Goal: Transaction & Acquisition: Purchase product/service

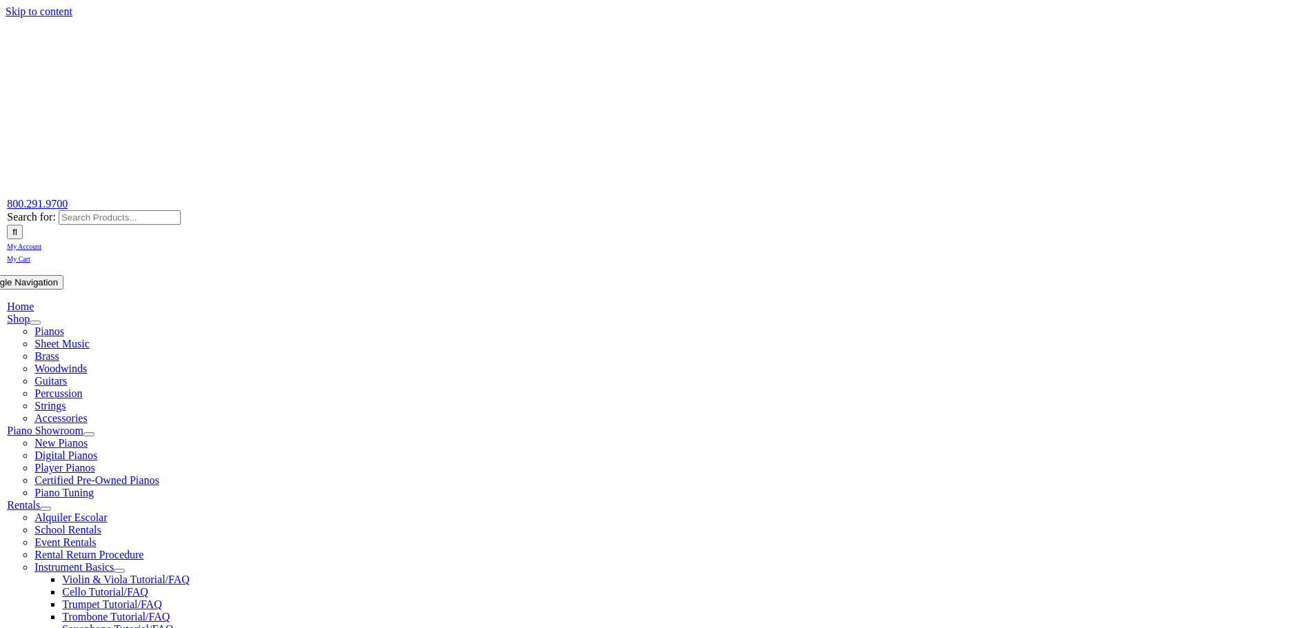
type input "1"
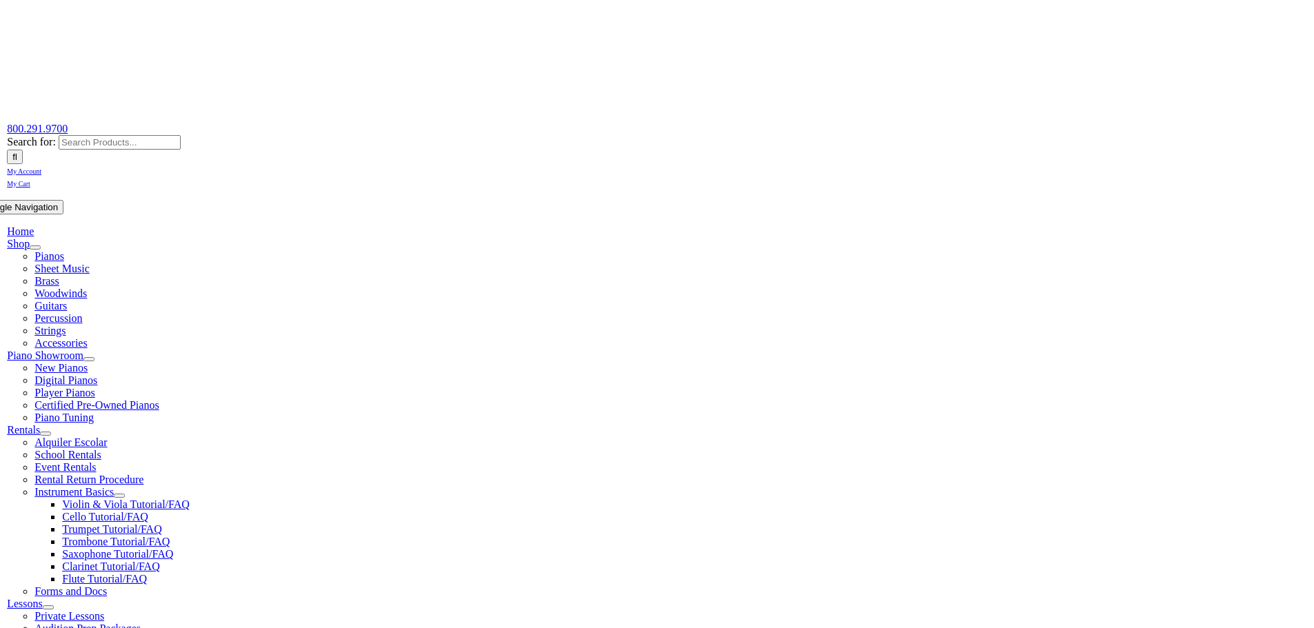
scroll to position [207, 0]
